Goal: Information Seeking & Learning: Learn about a topic

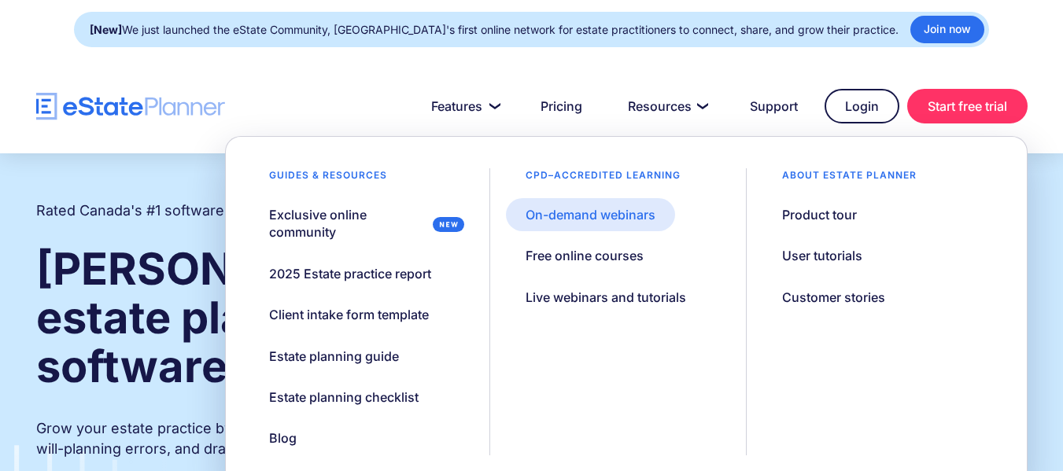
click at [629, 219] on div "On-demand webinars" at bounding box center [591, 214] width 130 height 17
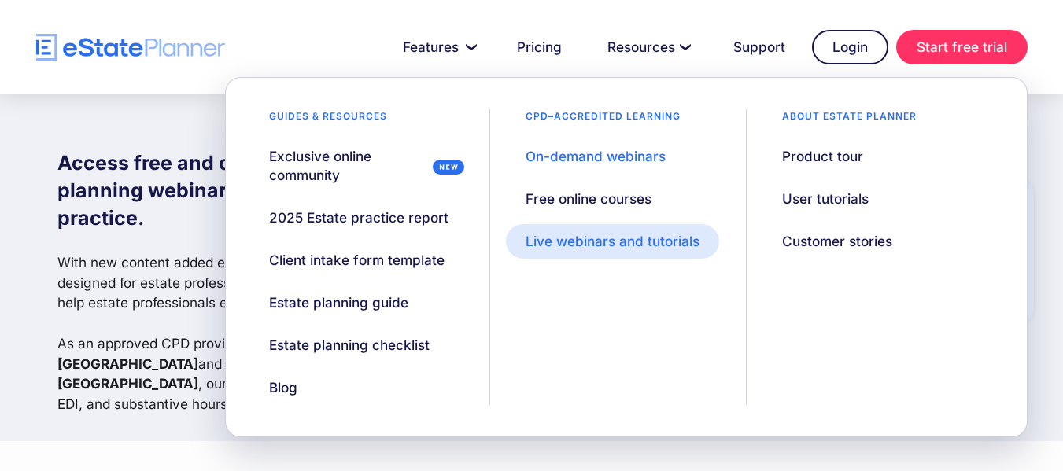
click at [590, 240] on div "Live webinars and tutorials" at bounding box center [613, 241] width 174 height 19
